Goal: Find specific page/section: Find specific page/section

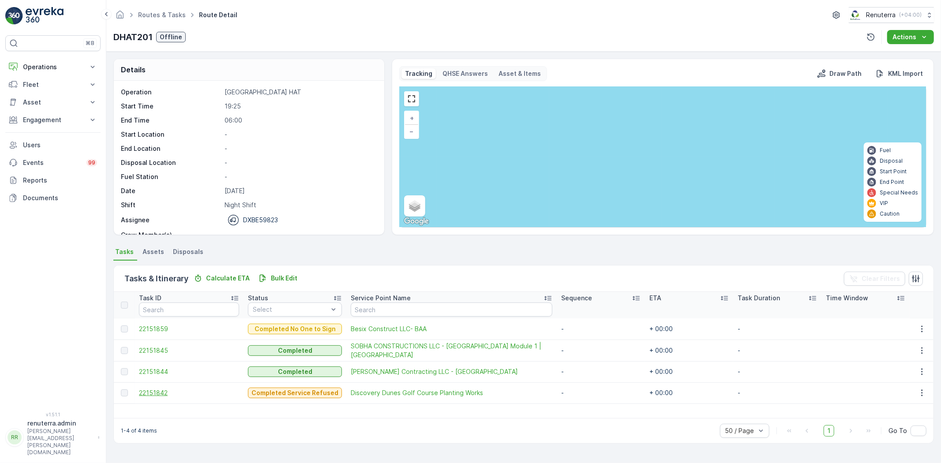
click at [144, 393] on span "22151842" at bounding box center [189, 393] width 100 height 9
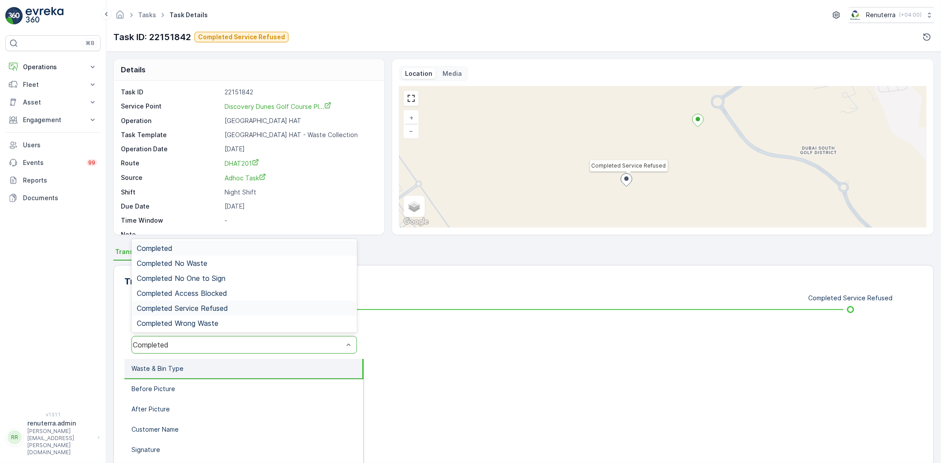
click at [207, 311] on span "Completed Service Refused" at bounding box center [182, 308] width 91 height 8
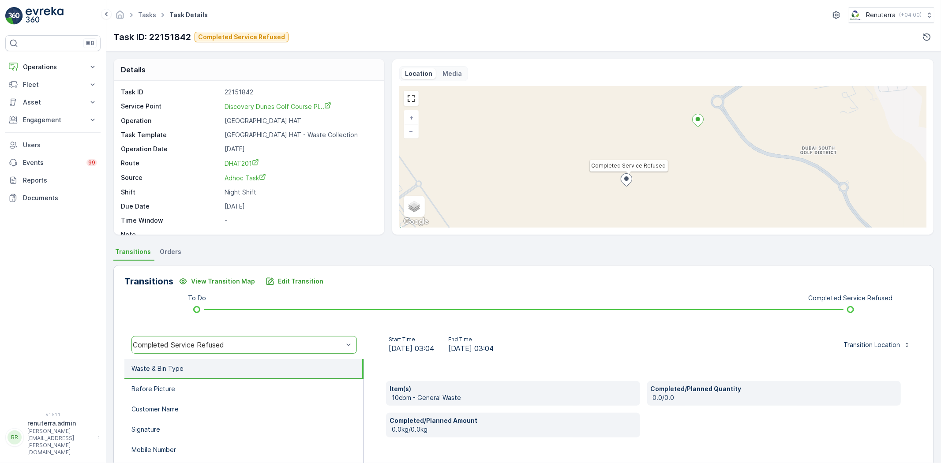
scroll to position [49, 0]
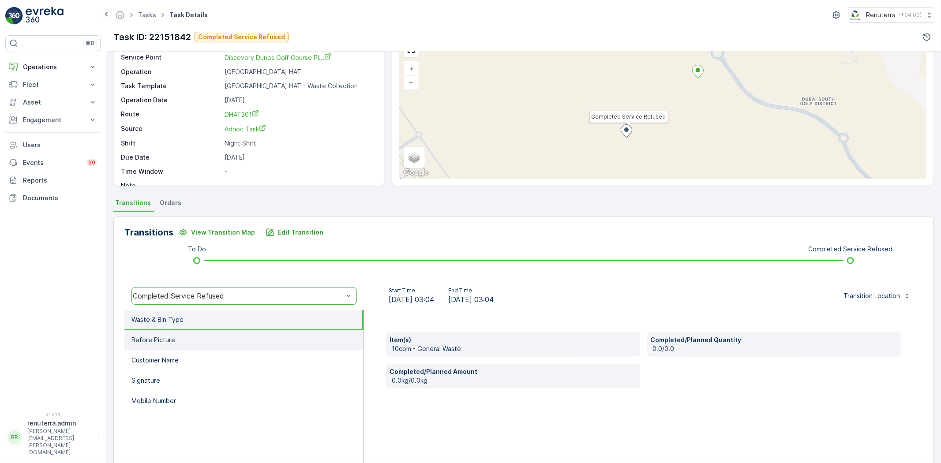
click at [226, 338] on li "Before Picture" at bounding box center [243, 341] width 239 height 20
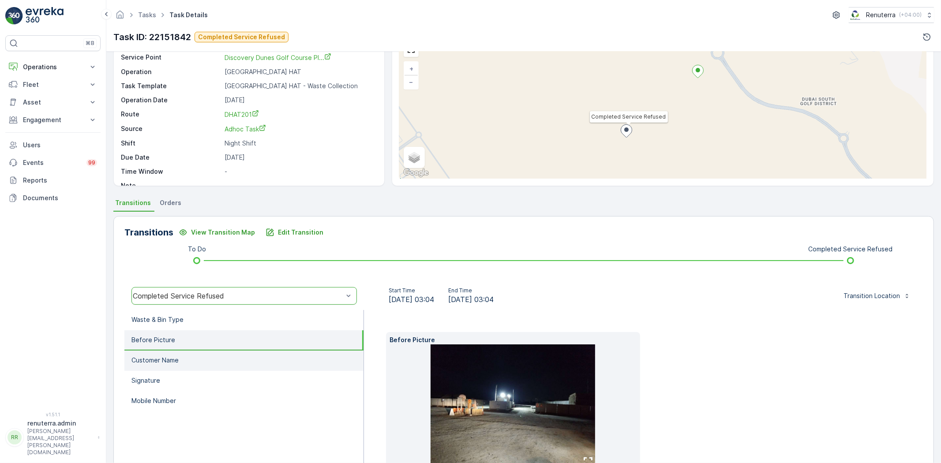
click at [226, 360] on li "Customer Name" at bounding box center [243, 361] width 239 height 20
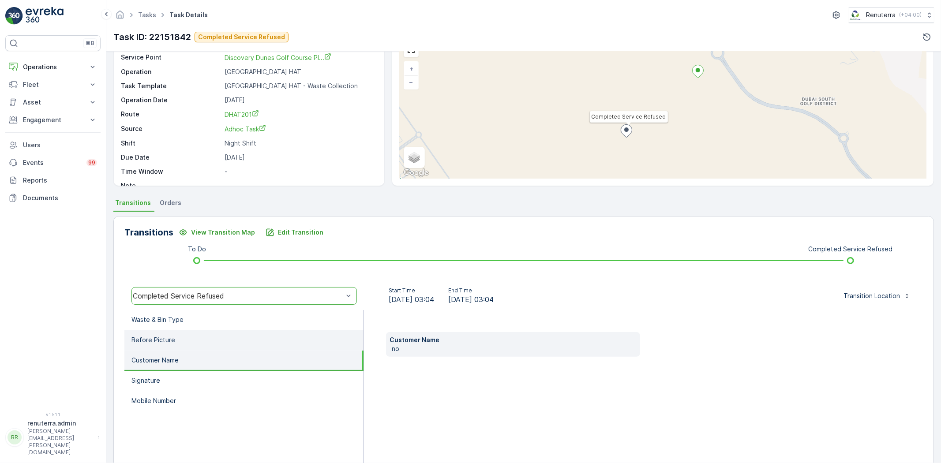
click at [199, 339] on li "Before Picture" at bounding box center [243, 341] width 239 height 20
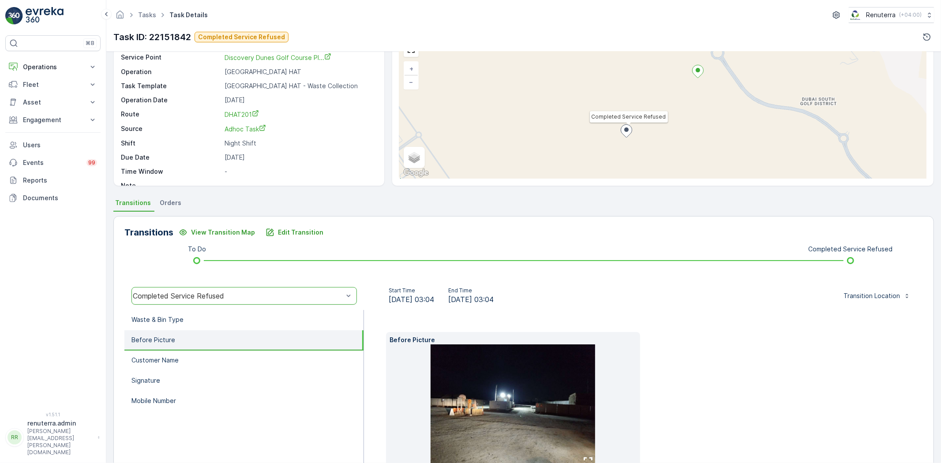
click at [483, 402] on img at bounding box center [513, 407] width 165 height 124
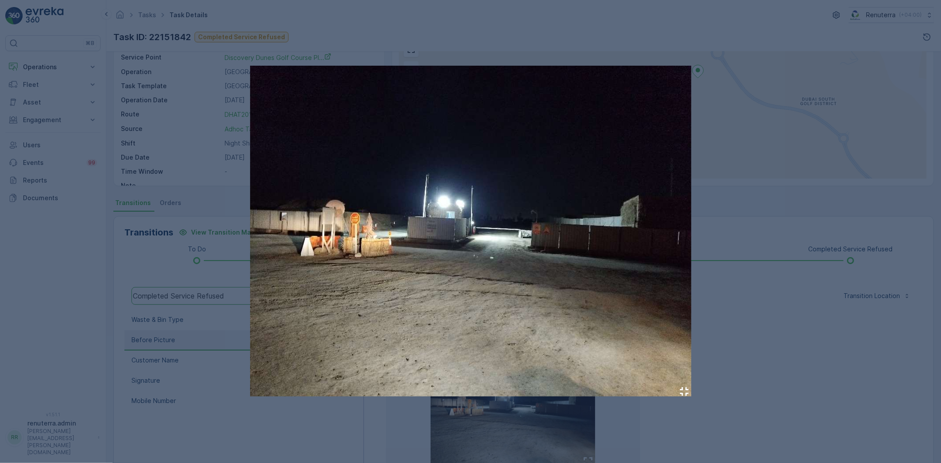
click at [779, 291] on div at bounding box center [470, 231] width 941 height 463
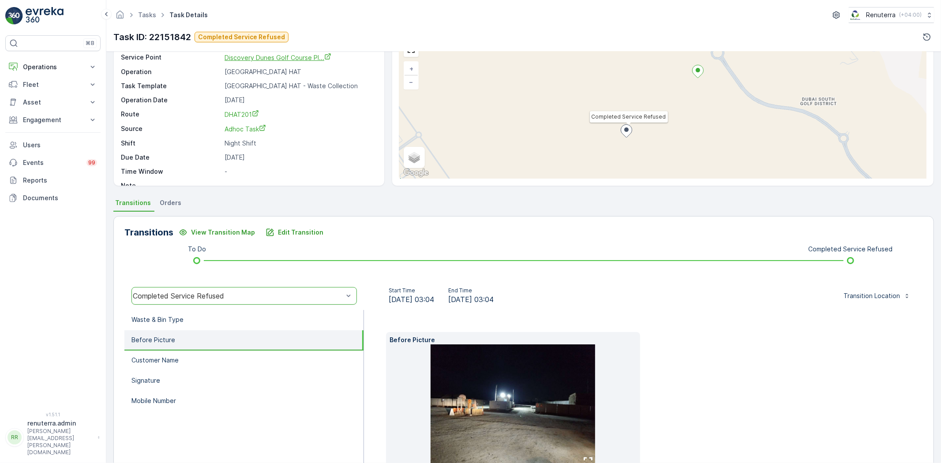
scroll to position [0, 0]
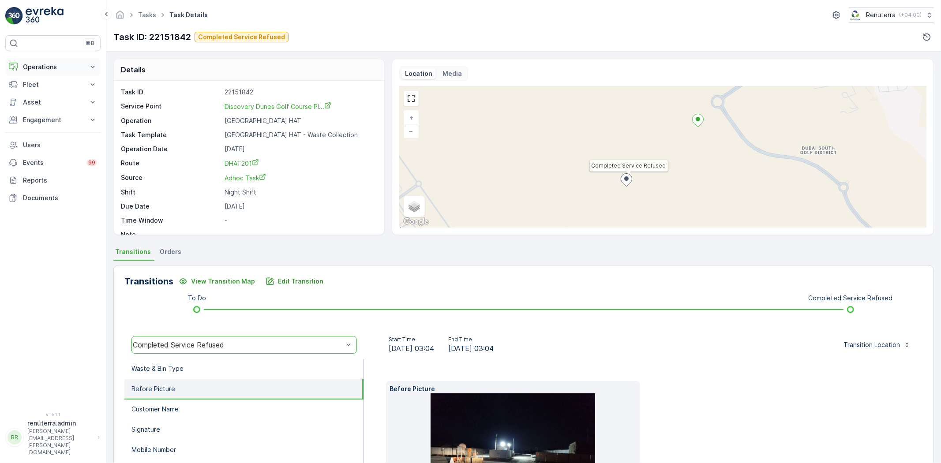
click at [41, 60] on button "Operations" at bounding box center [52, 67] width 95 height 18
click at [56, 101] on link "Routes & Tasks" at bounding box center [60, 107] width 82 height 12
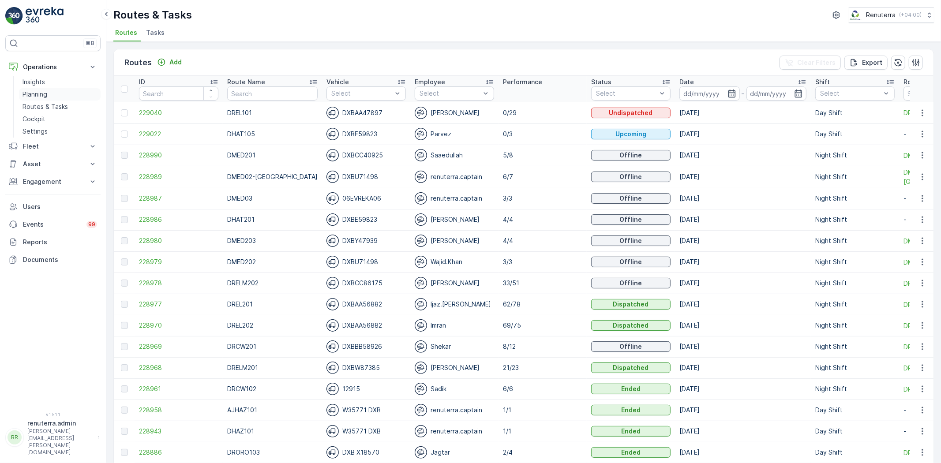
click at [62, 94] on link "Planning" at bounding box center [60, 94] width 82 height 12
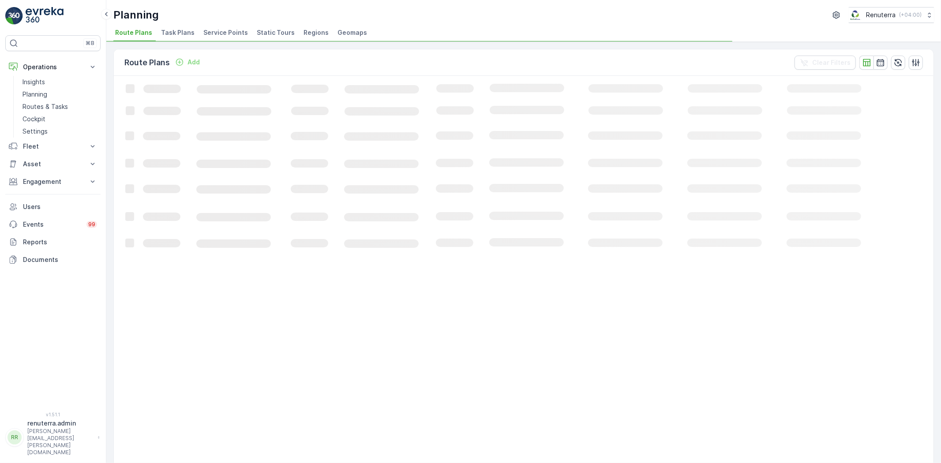
click at [230, 31] on span "Service Points" at bounding box center [225, 32] width 45 height 9
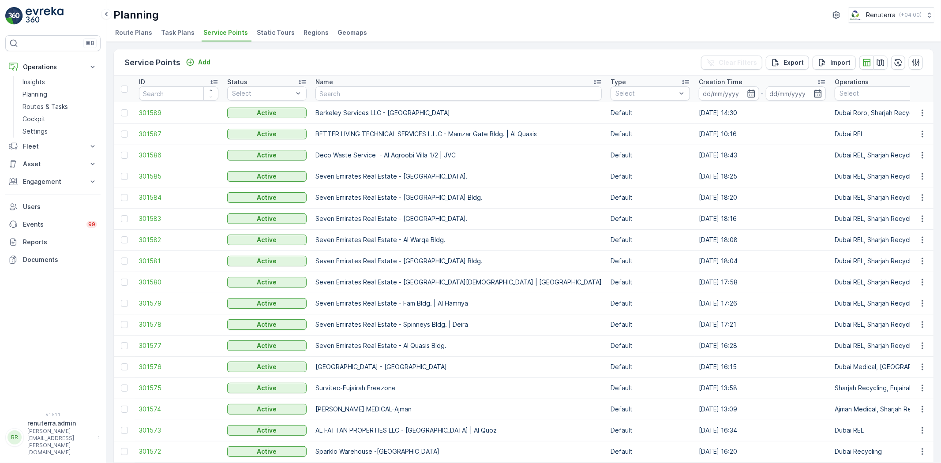
drag, startPoint x: 333, startPoint y: 170, endPoint x: 446, endPoint y: 73, distance: 149.0
click at [446, 73] on div "Service Points Add Clear Filters Export Import" at bounding box center [524, 62] width 820 height 26
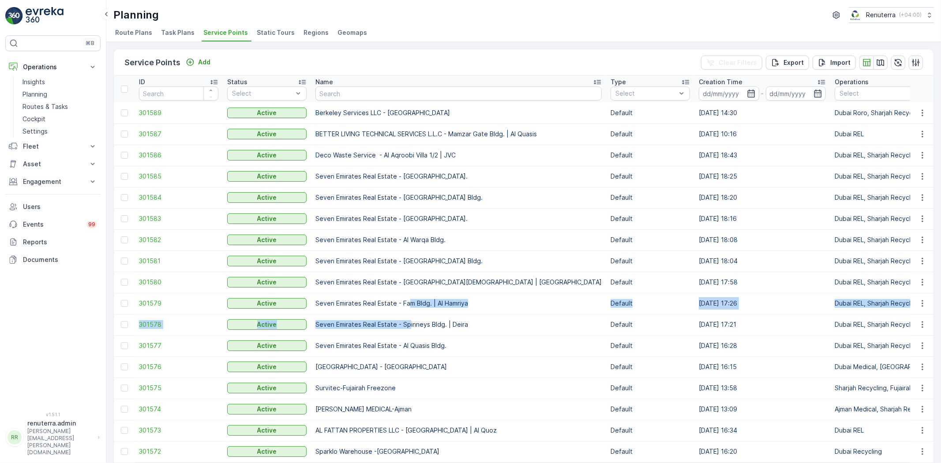
click at [411, 304] on p "Seven Emirates Real Estate - Fam Bldg. | Al Hamriya" at bounding box center [459, 303] width 286 height 9
click at [411, 303] on p "Seven Emirates Real Estate - Fam Bldg. | Al Hamriya" at bounding box center [459, 303] width 286 height 9
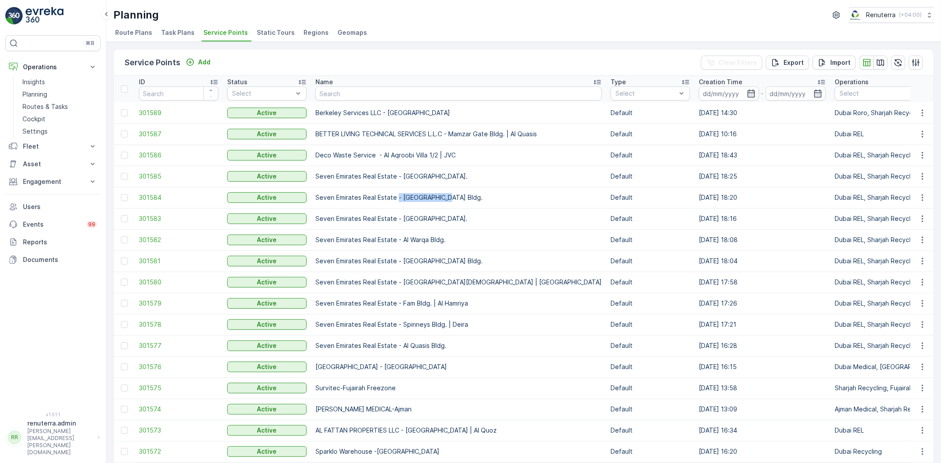
drag, startPoint x: 397, startPoint y: 195, endPoint x: 455, endPoint y: 188, distance: 57.9
click at [455, 188] on td "Seven Emirates Real Estate - Al Rafa Bldg." at bounding box center [458, 197] width 295 height 21
click at [44, 103] on p "Routes & Tasks" at bounding box center [45, 106] width 45 height 9
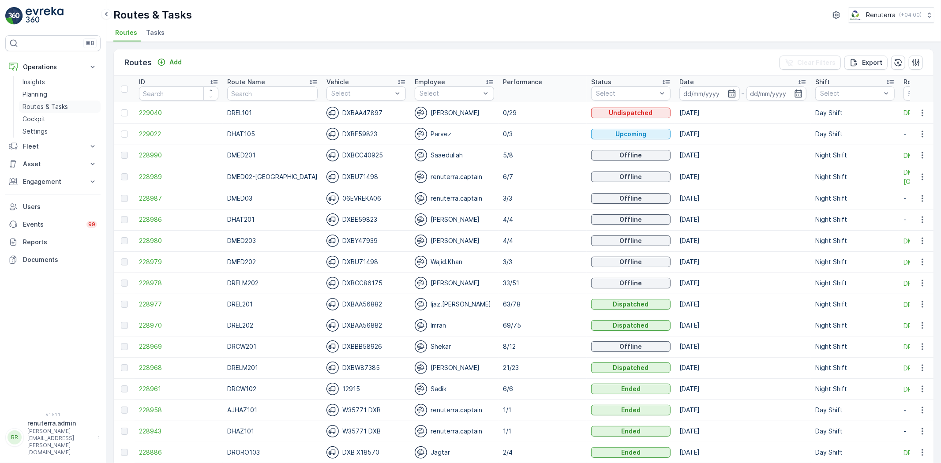
drag, startPoint x: 49, startPoint y: 93, endPoint x: 54, endPoint y: 102, distance: 10.1
click at [49, 93] on link "Planning" at bounding box center [60, 94] width 82 height 12
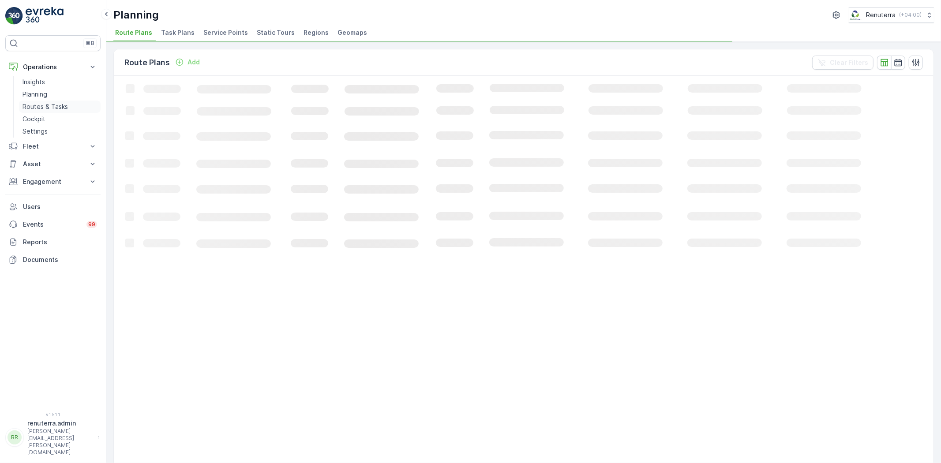
click at [53, 106] on p "Routes & Tasks" at bounding box center [45, 106] width 45 height 9
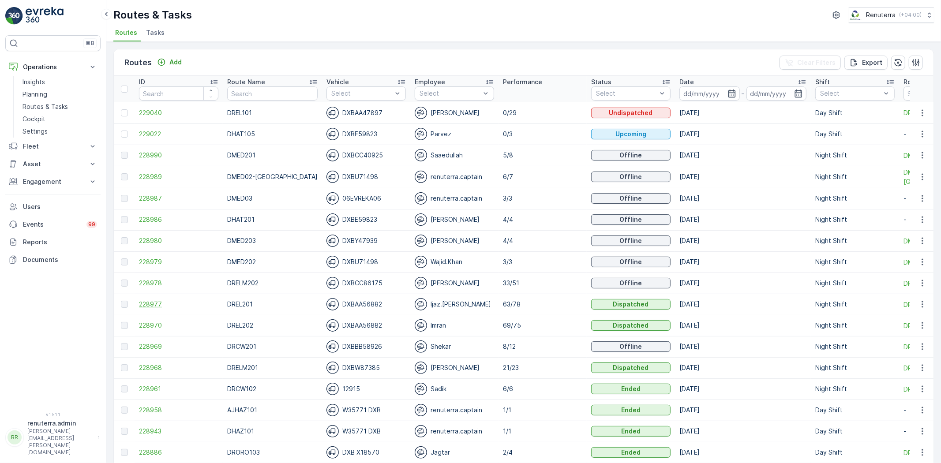
click at [162, 305] on span "228977" at bounding box center [178, 304] width 79 height 9
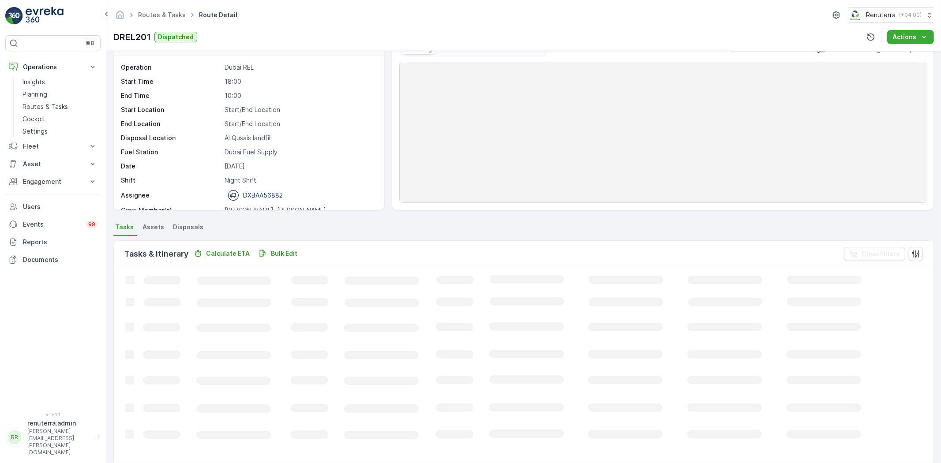
scroll to position [49, 0]
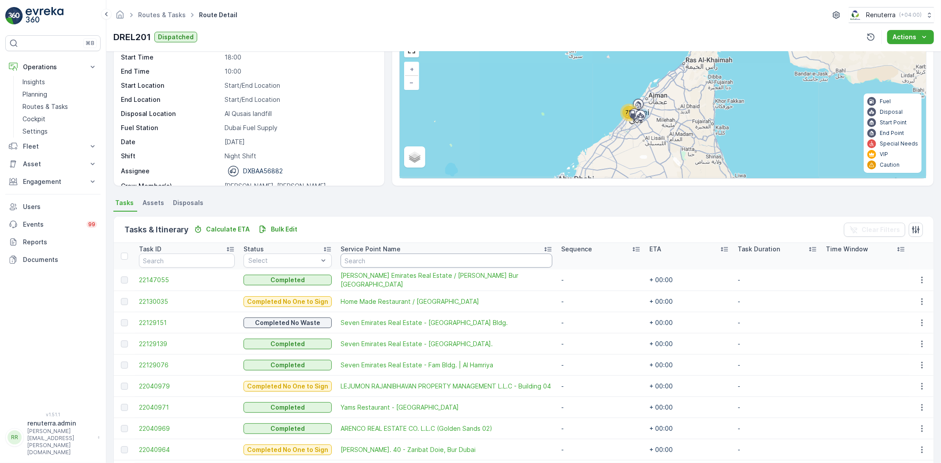
click at [379, 258] on input "text" at bounding box center [447, 261] width 212 height 14
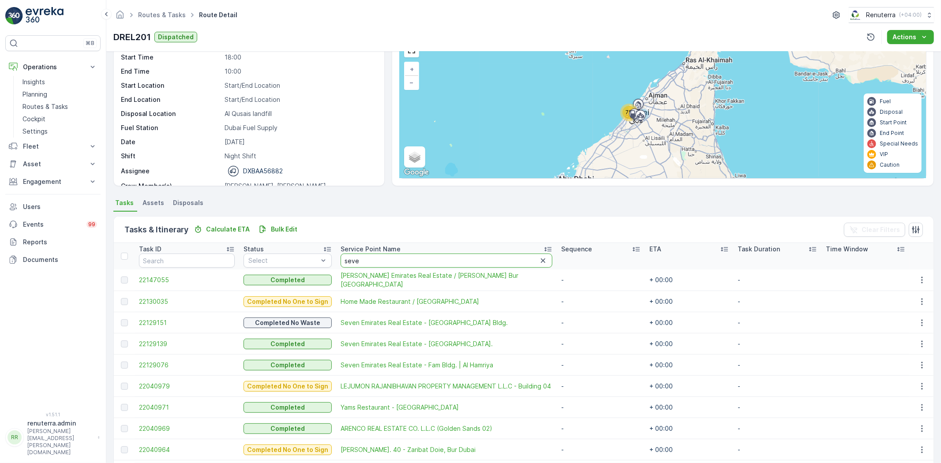
type input "seven"
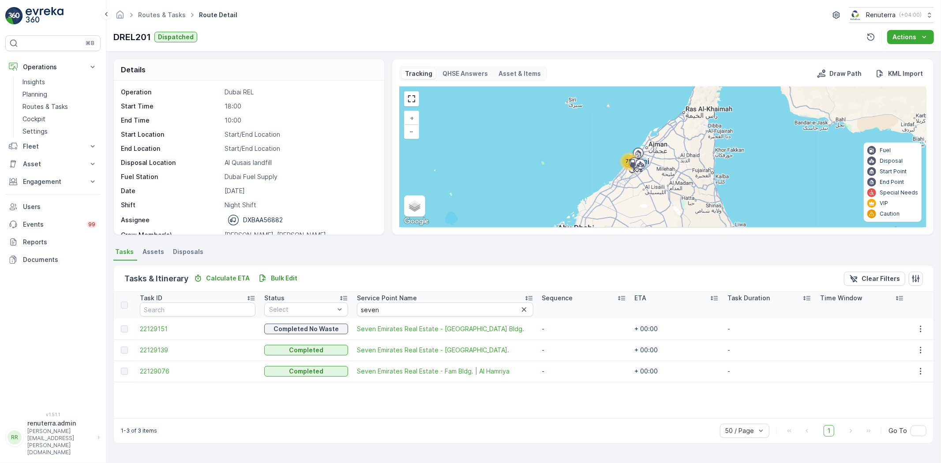
click at [522, 325] on td "Seven Emirates Real Estate - Al Rafa Bldg." at bounding box center [445, 329] width 185 height 21
